Goal: Task Accomplishment & Management: Manage account settings

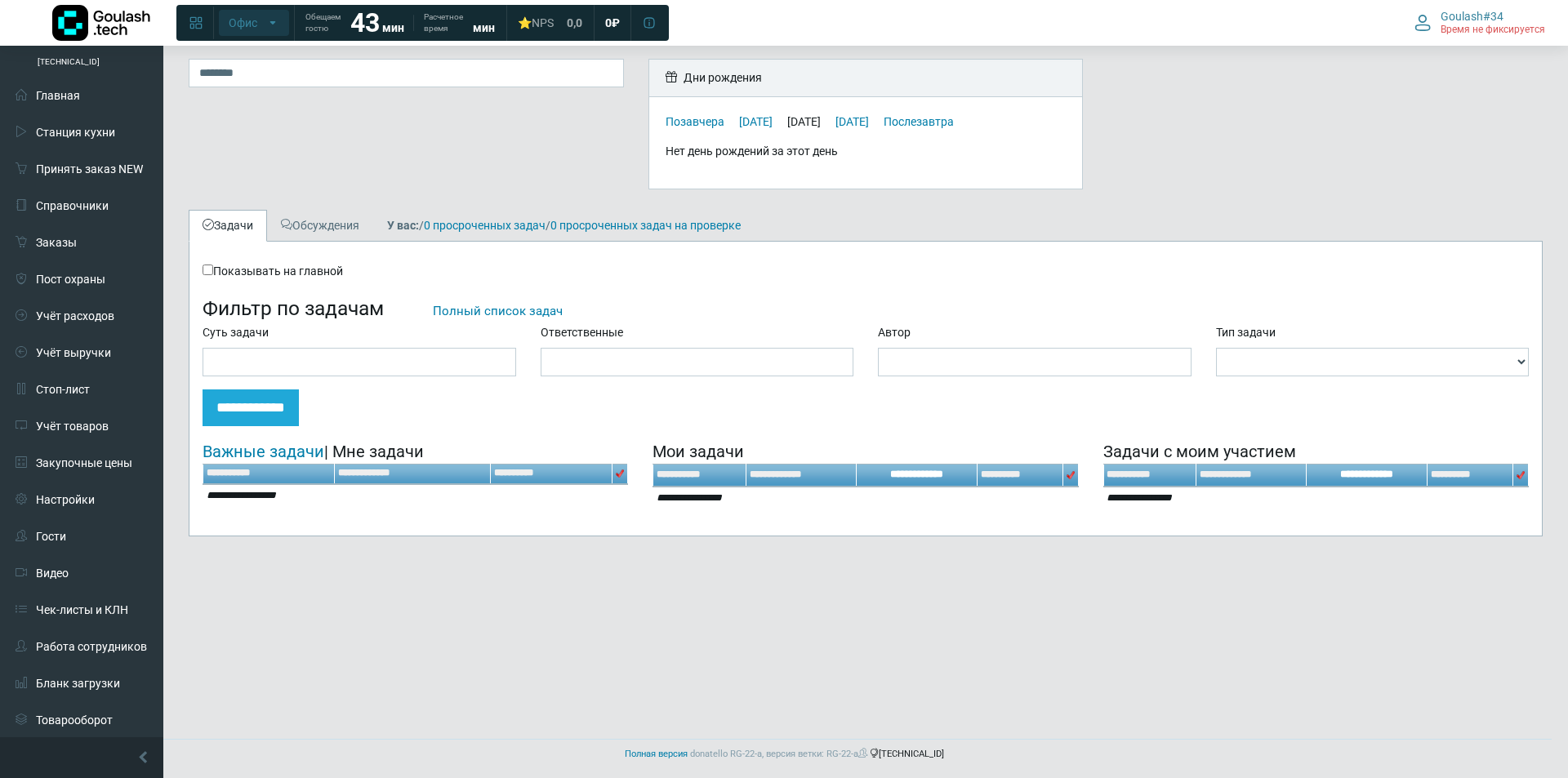
click at [249, 30] on span "Офис" at bounding box center [243, 22] width 29 height 14
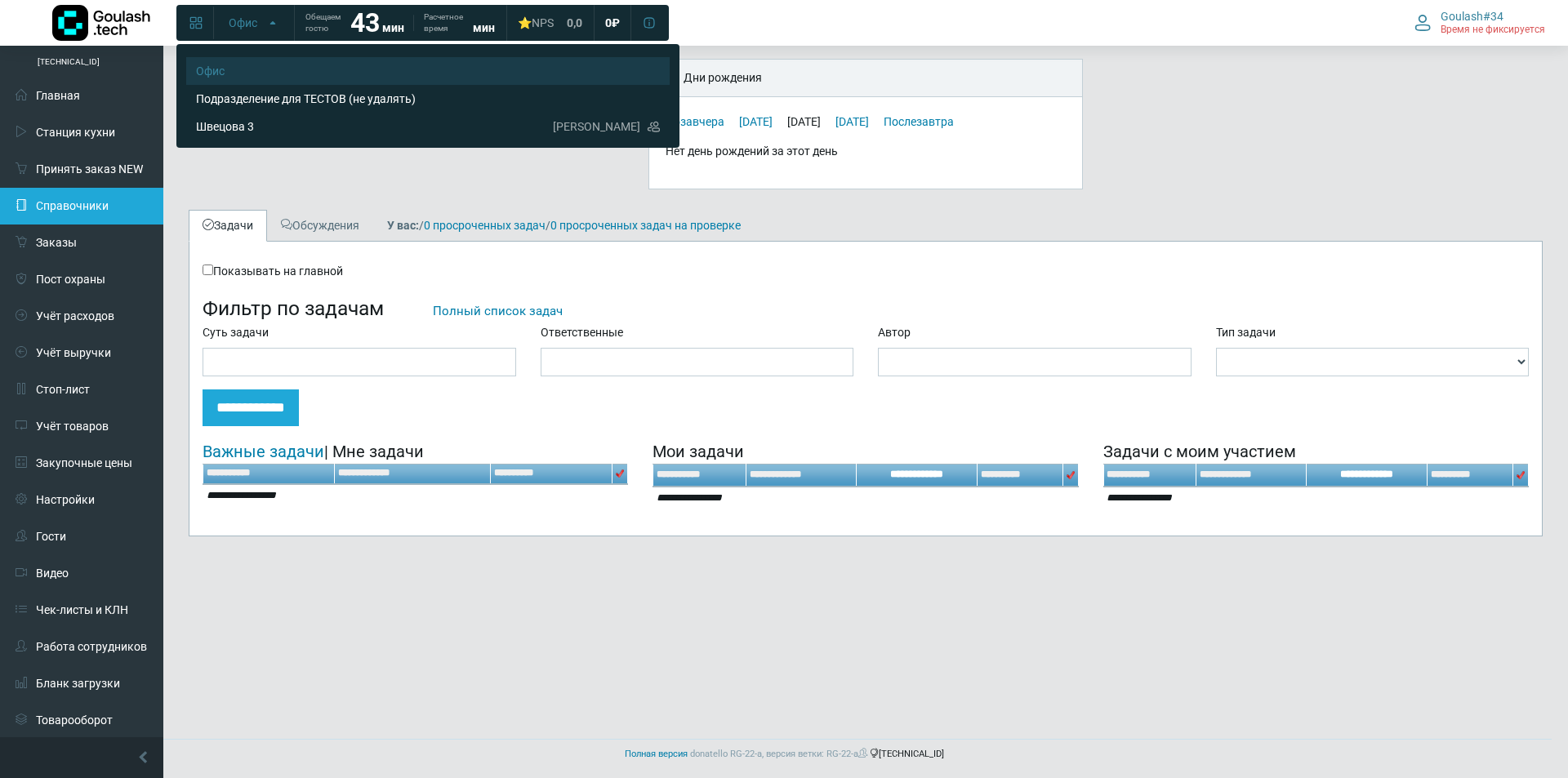
click at [84, 203] on link "Справочники" at bounding box center [82, 207] width 164 height 37
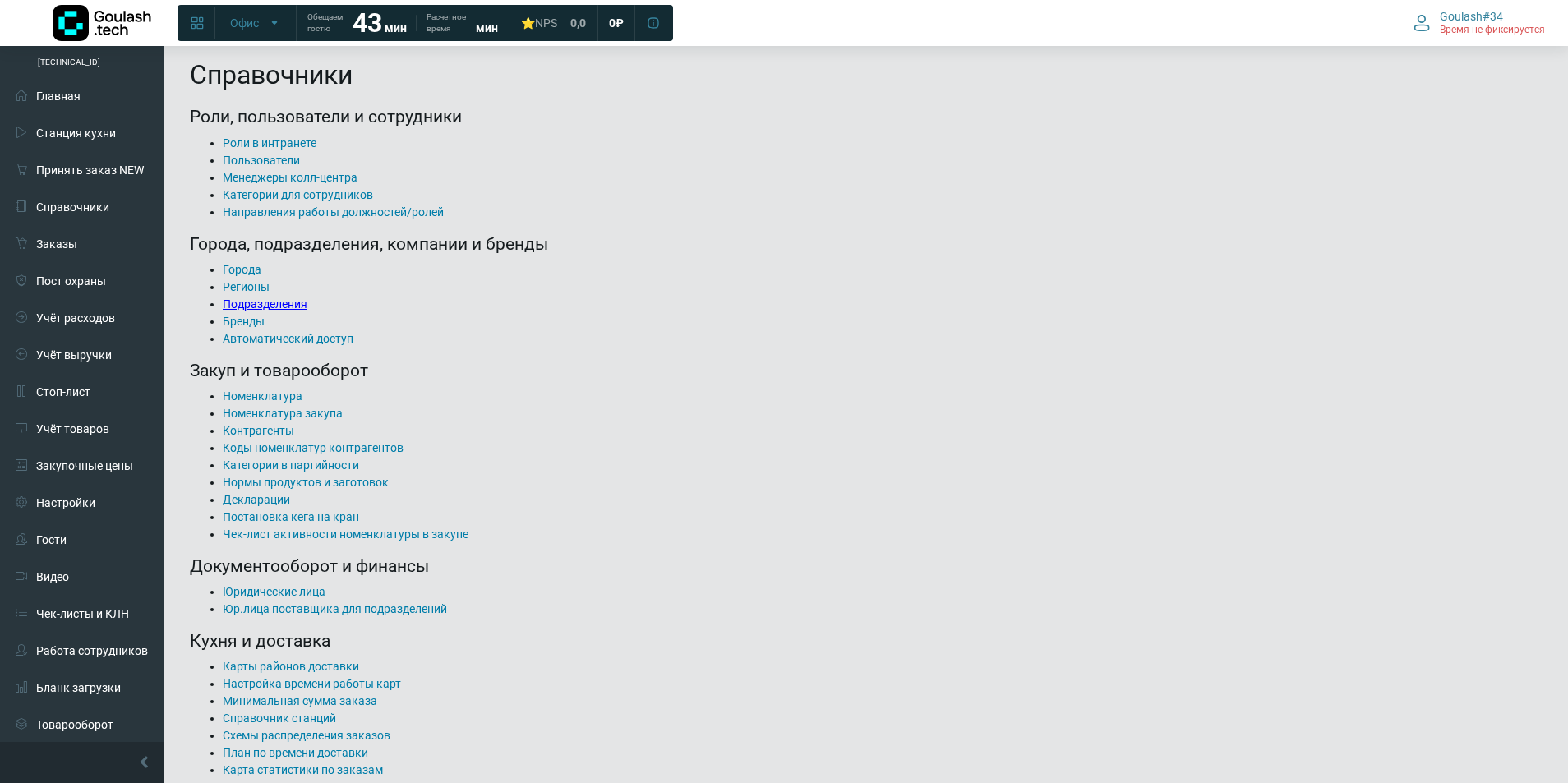
click at [276, 309] on link "Подразделения" at bounding box center [265, 305] width 85 height 14
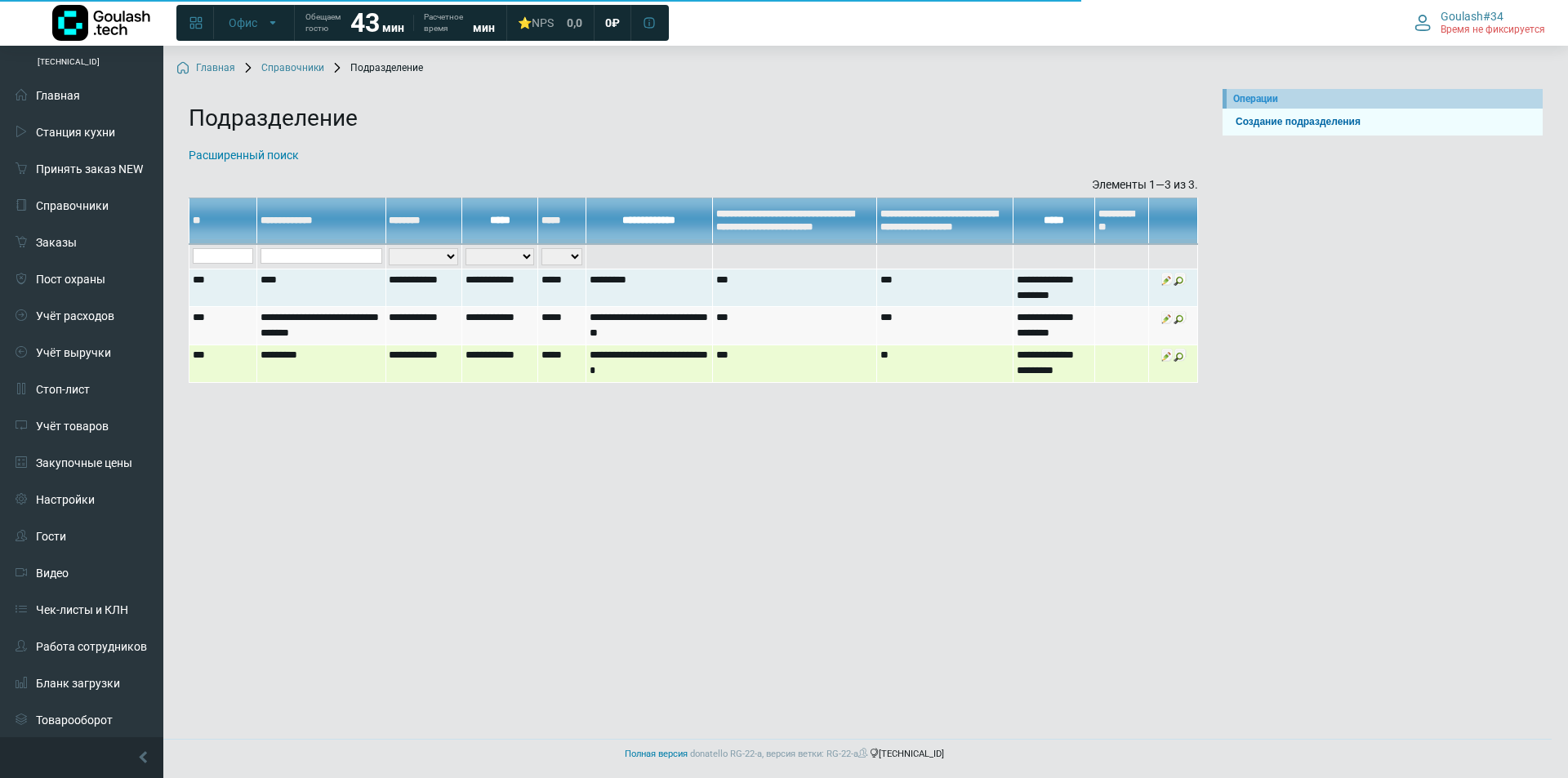
click at [1166, 356] on img at bounding box center [1168, 356] width 13 height 13
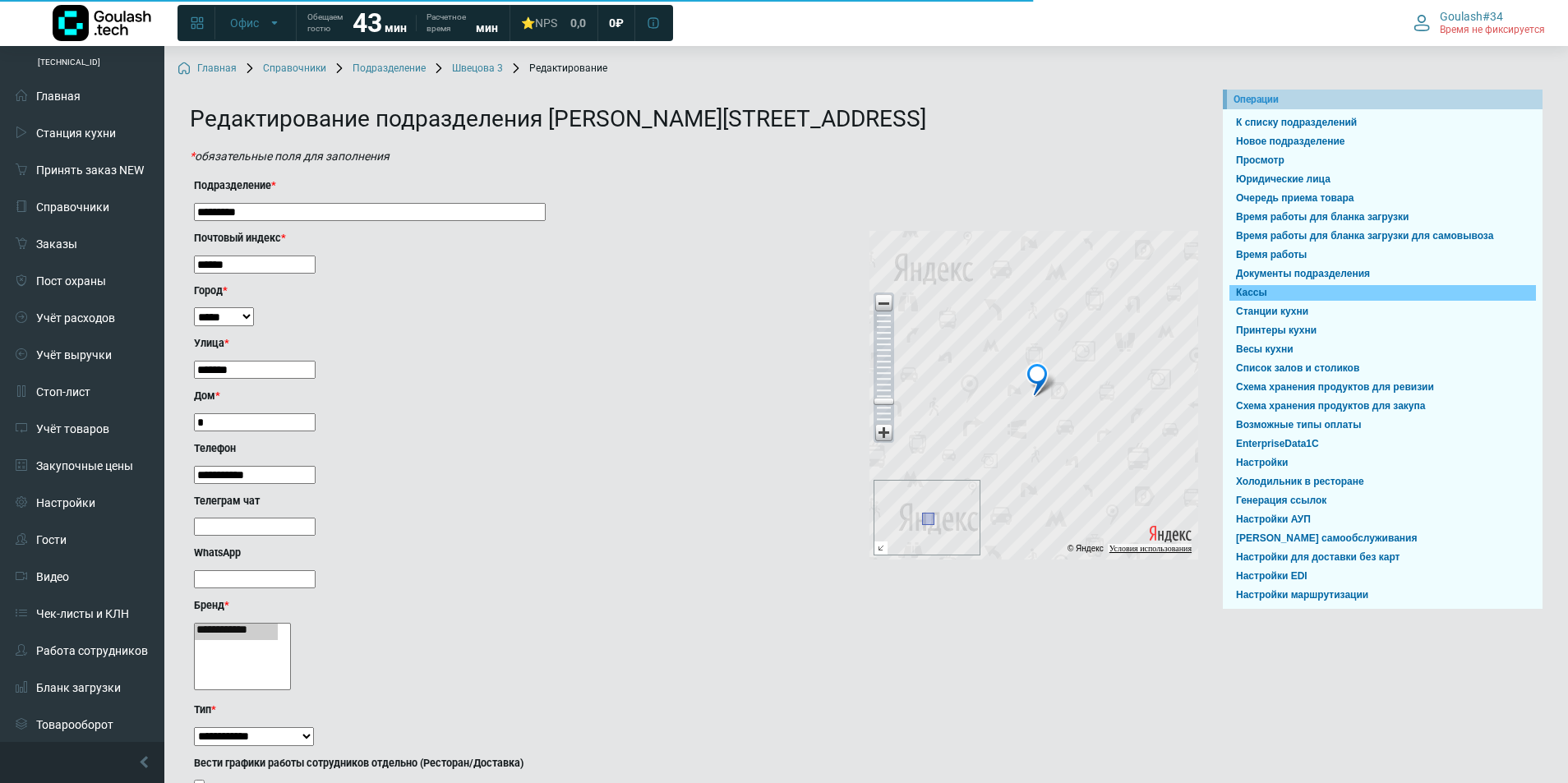
click at [1262, 286] on link "Кассы" at bounding box center [1382, 293] width 306 height 15
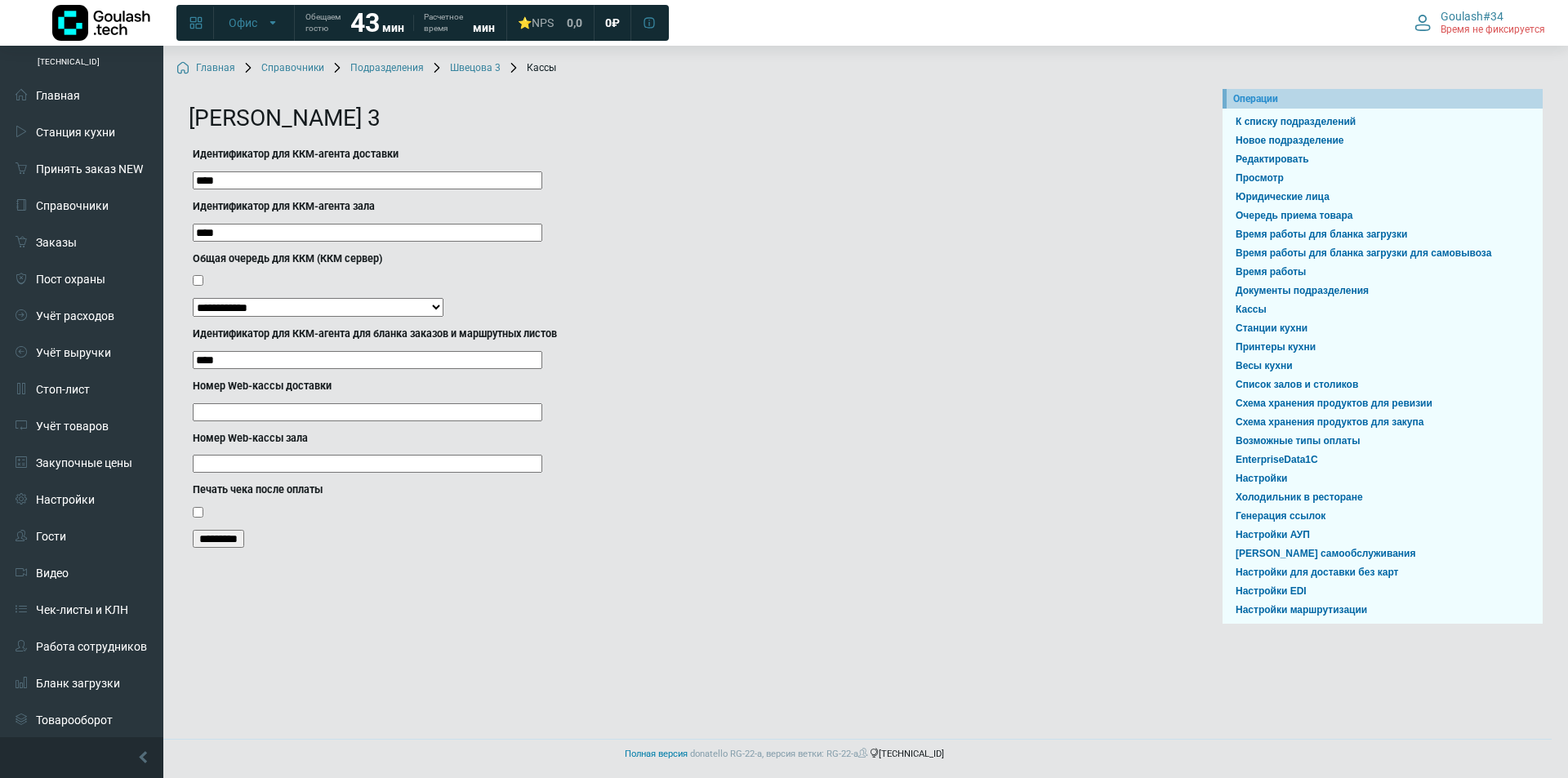
click at [793, 271] on div "Общая очередь для ККМ (ККМ сервер)" at bounding box center [690, 271] width 993 height 40
click at [1024, 275] on div "Общая очередь для ККМ (ККМ сервер)" at bounding box center [690, 271] width 993 height 40
click at [491, 684] on main "Главная Справочники Подразделения [PERSON_NAME] 3 Кассы Операции К списку подра…" at bounding box center [866, 388] width 1405 height 685
click at [227, 542] on input "*********" at bounding box center [218, 539] width 51 height 18
